Goal: Task Accomplishment & Management: Manage account settings

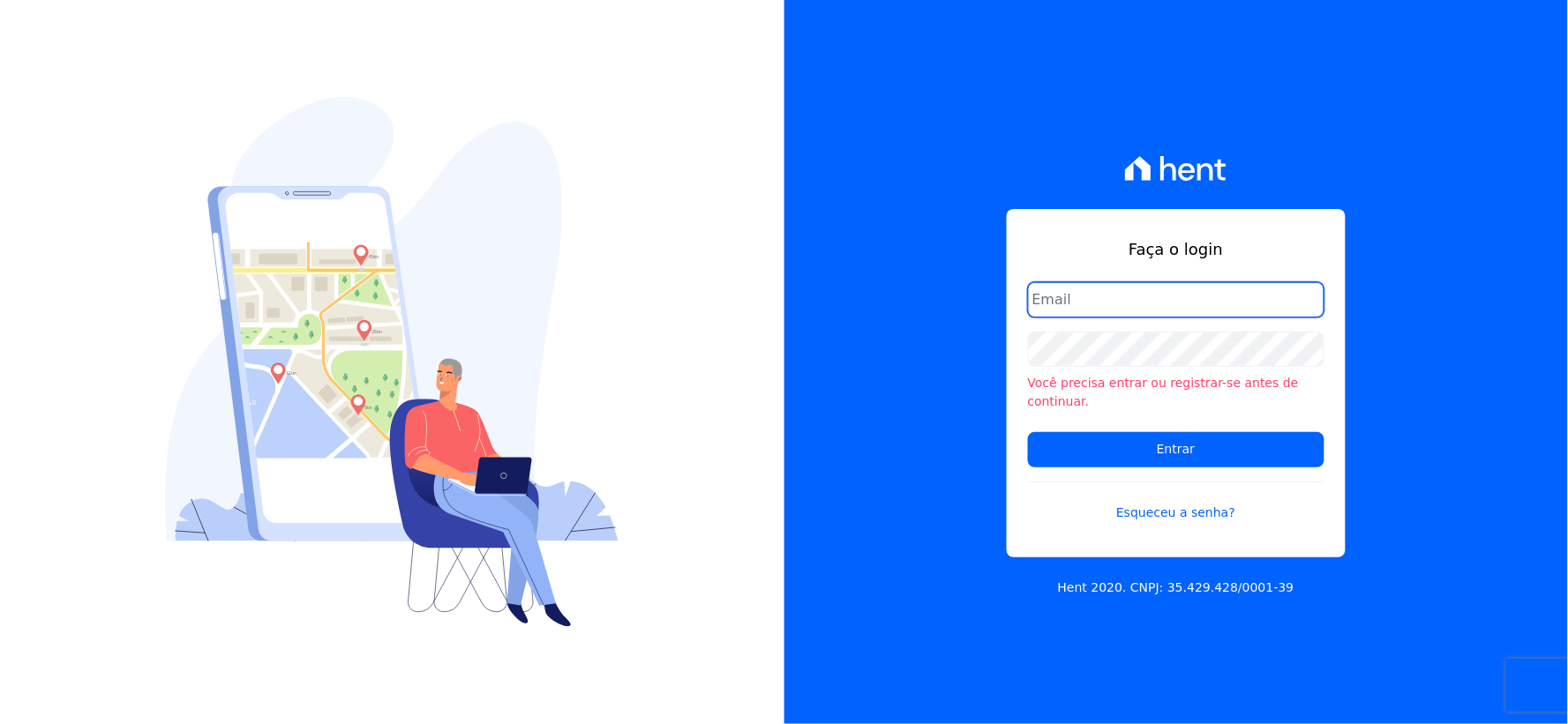
click at [1081, 316] on input "email" at bounding box center [1177, 300] width 296 height 35
type input "[EMAIL_ADDRESS][DOMAIN_NAME]"
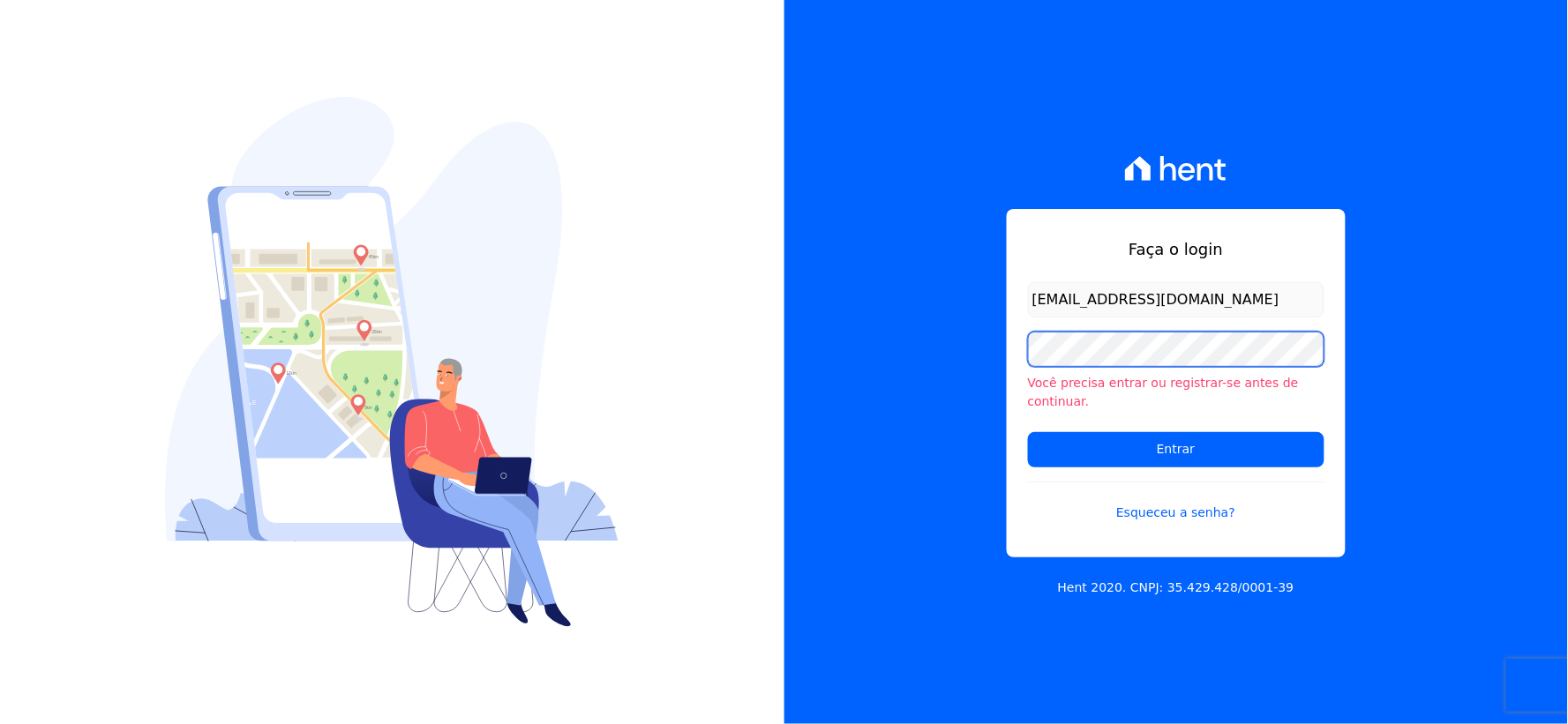
click at [957, 366] on div "Faça o login [EMAIL_ADDRESS][DOMAIN_NAME] Você precisa entrar ou registrar-se a…" at bounding box center [1177, 362] width 784 height 724
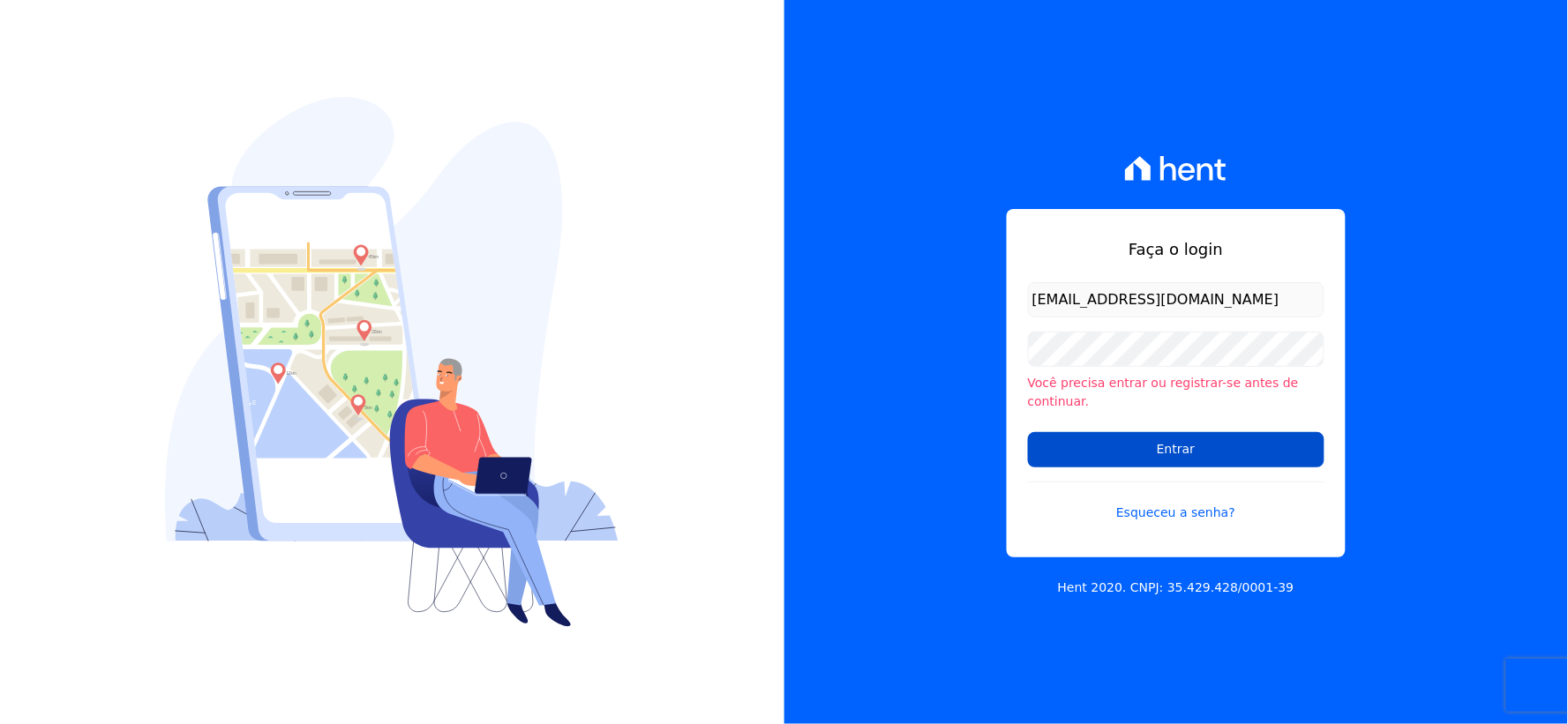
click at [1060, 432] on input "Entrar" at bounding box center [1177, 450] width 296 height 35
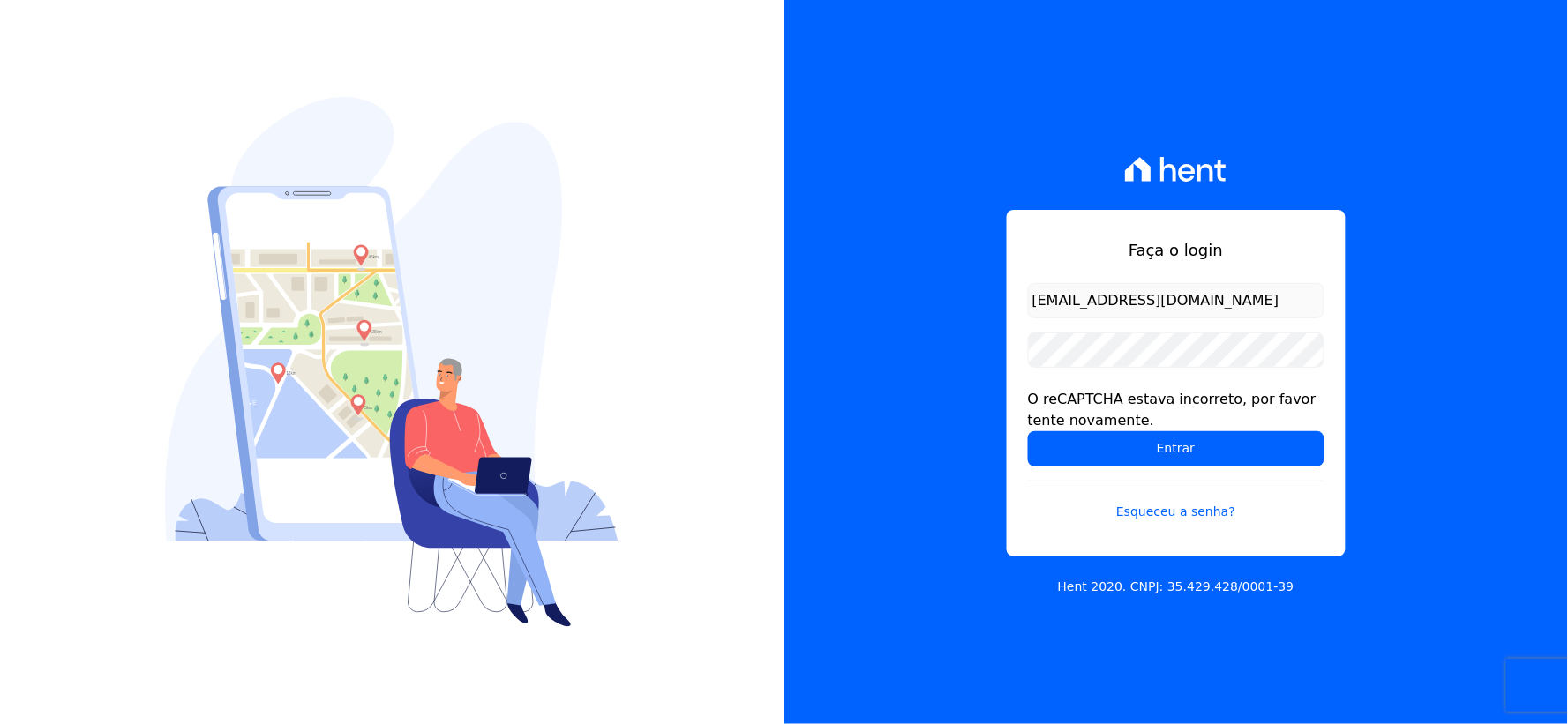
click at [1074, 394] on div "O reCAPTCHA estava incorreto, por favor tente novamente." at bounding box center [1177, 411] width 296 height 43
click at [1028, 431] on input "Entrar" at bounding box center [1177, 449] width 296 height 35
